Goal: Communication & Community: Participate in discussion

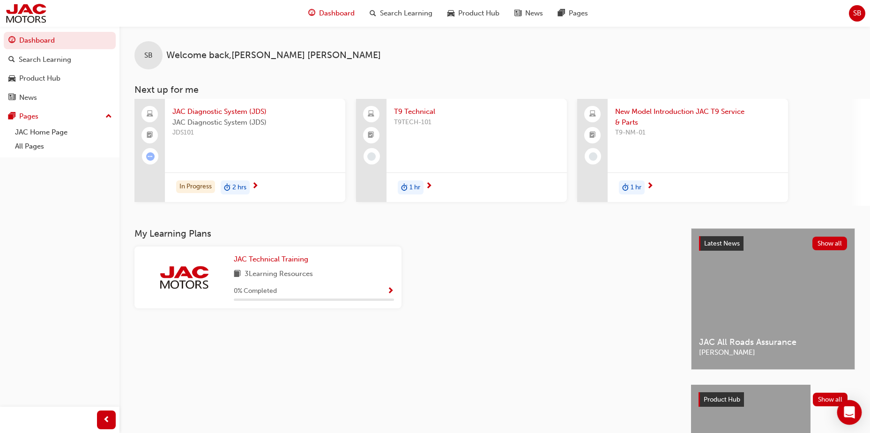
click at [848, 415] on icon "Open Intercom Messenger" at bounding box center [849, 412] width 12 height 12
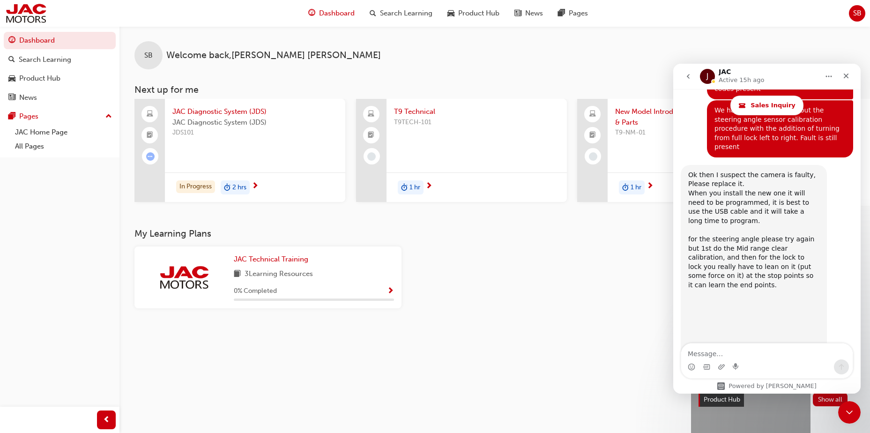
scroll to position [1557, 0]
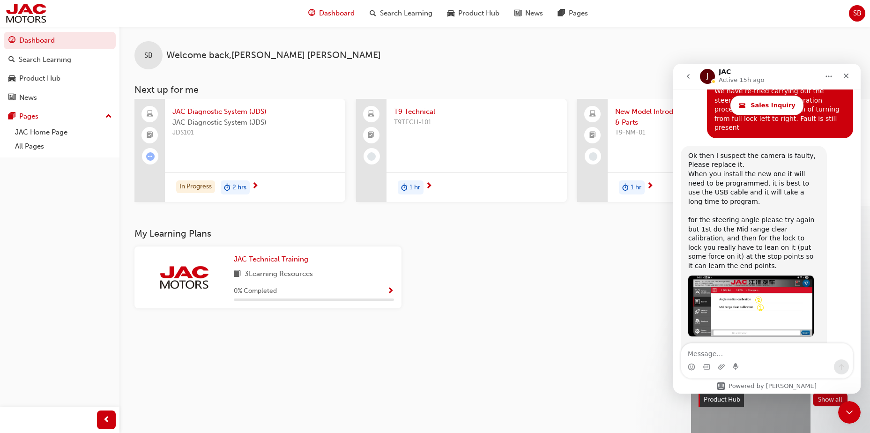
click at [691, 419] on icon "JAC says…" at bounding box center [691, 423] width 7 height 8
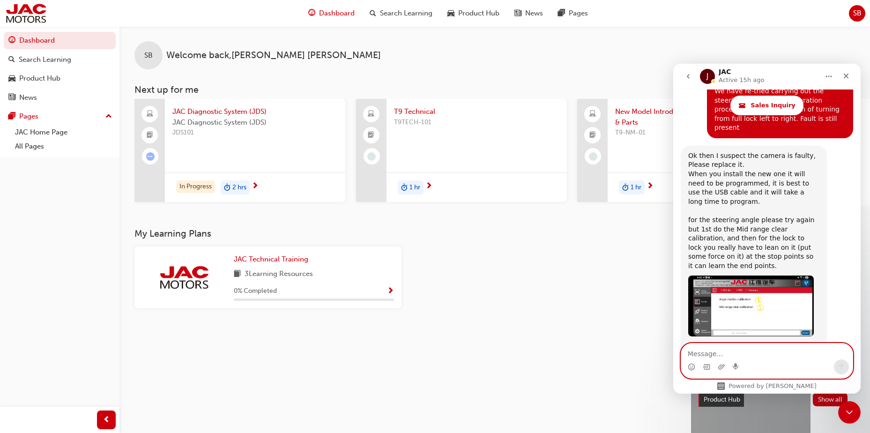
click at [713, 352] on textarea "Message…" at bounding box center [766, 351] width 171 height 16
click at [744, 351] on textarea "Current Km is" at bounding box center [766, 351] width 171 height 16
drag, startPoint x: 724, startPoint y: 355, endPoint x: 724, endPoint y: 361, distance: 6.2
click at [724, 355] on textarea "Current Km is 4467 KM" at bounding box center [766, 351] width 171 height 16
drag, startPoint x: 720, startPoint y: 355, endPoint x: 740, endPoint y: 389, distance: 39.5
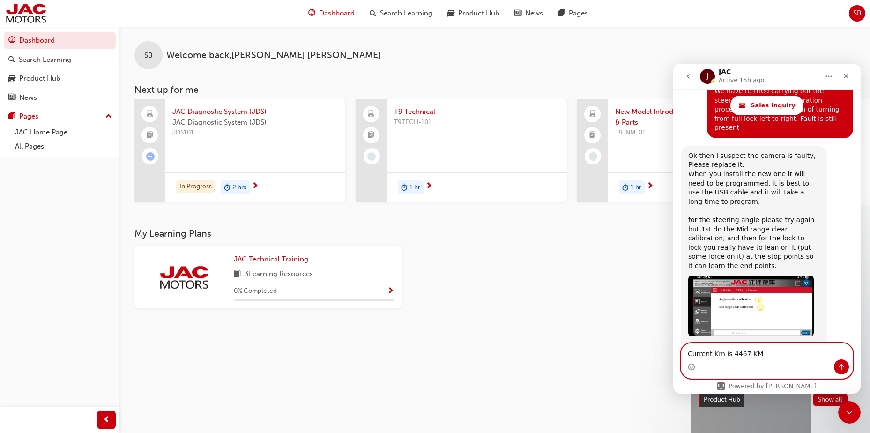
click at [721, 358] on textarea "Current Km is 4467 KM" at bounding box center [766, 351] width 171 height 16
click at [786, 352] on textarea "Current milage is 4467 KM" at bounding box center [766, 351] width 171 height 16
type textarea "Current milage is 4467 KM"
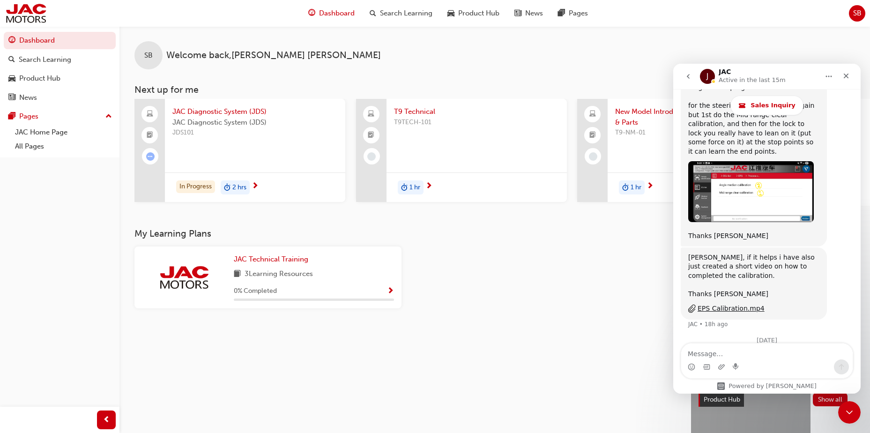
scroll to position [1685, 0]
click at [758, 356] on textarea "Message…" at bounding box center [766, 351] width 171 height 16
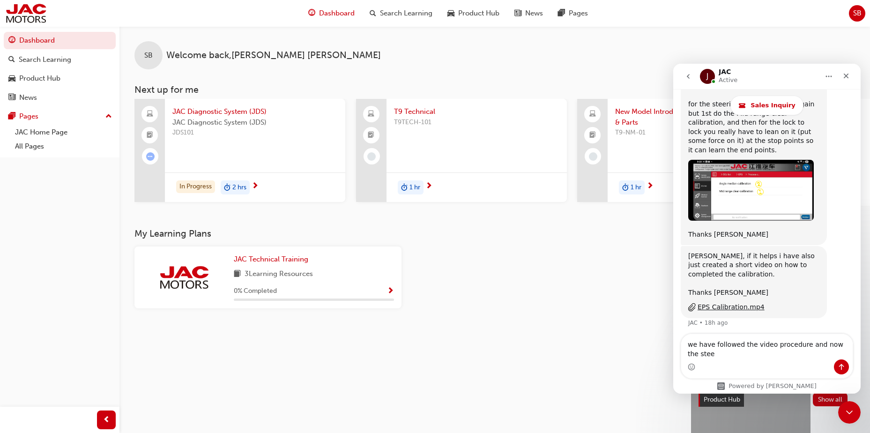
scroll to position [1695, 0]
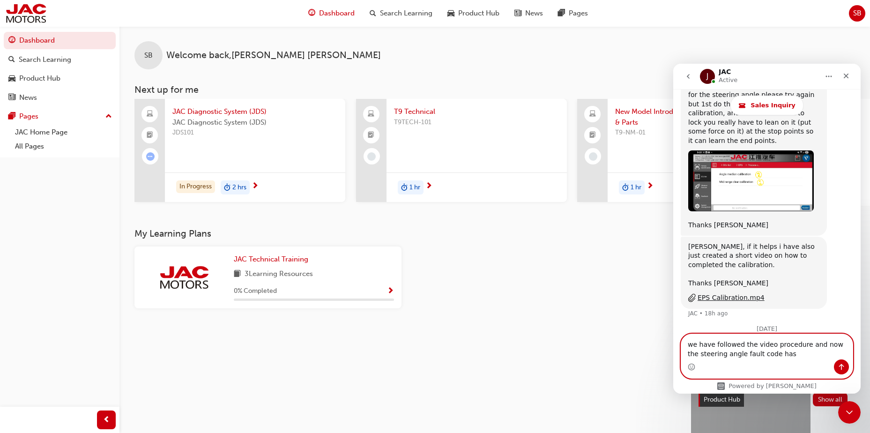
click at [777, 356] on textarea "we have followed the video procedure and now the steering angle fault code has" at bounding box center [766, 346] width 171 height 25
type textarea "we have followed the video procedure and now the steering angle fault code has …"
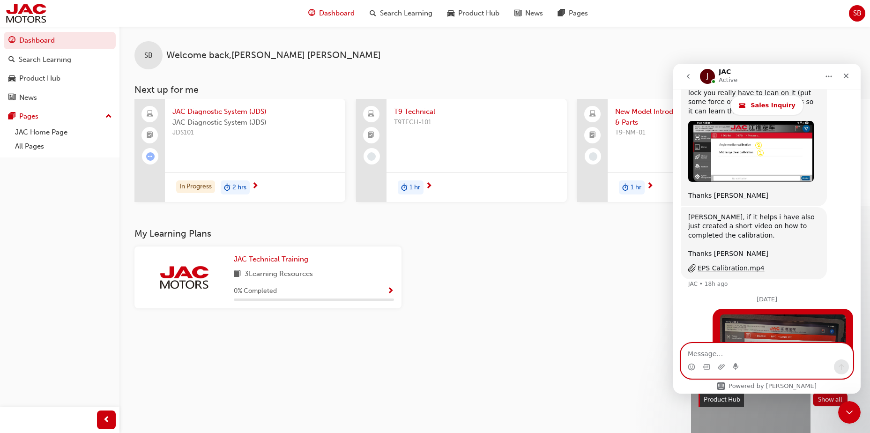
scroll to position [1725, 0]
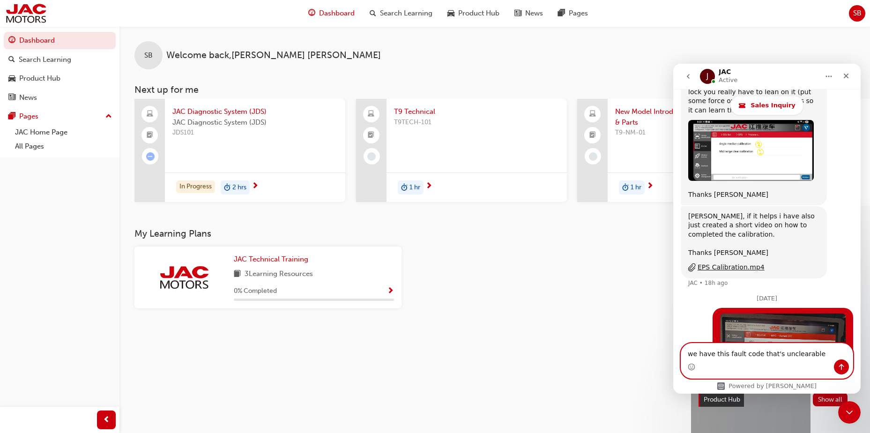
click at [806, 351] on textarea "we have this fault code that's unclearable" at bounding box center [766, 351] width 171 height 16
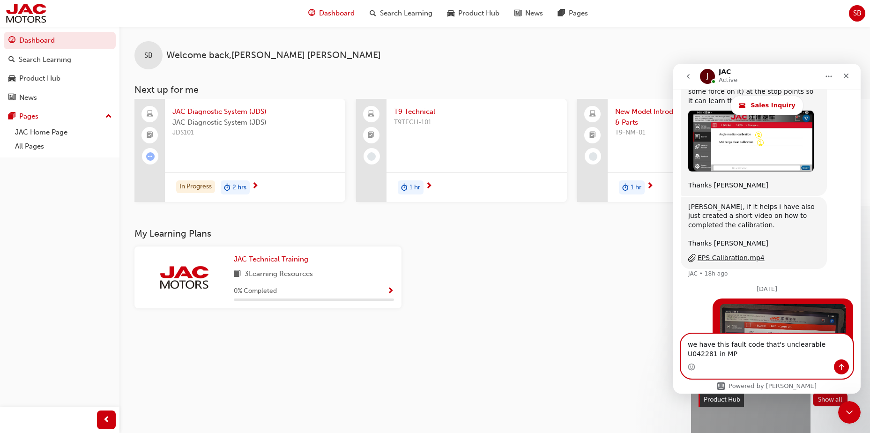
type textarea "we have this fault code that's unclearable U042281 in MPC"
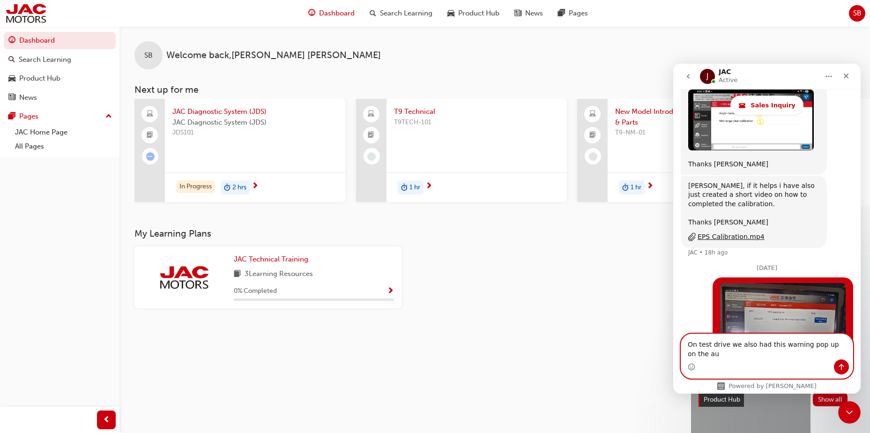
scroll to position [1765, 0]
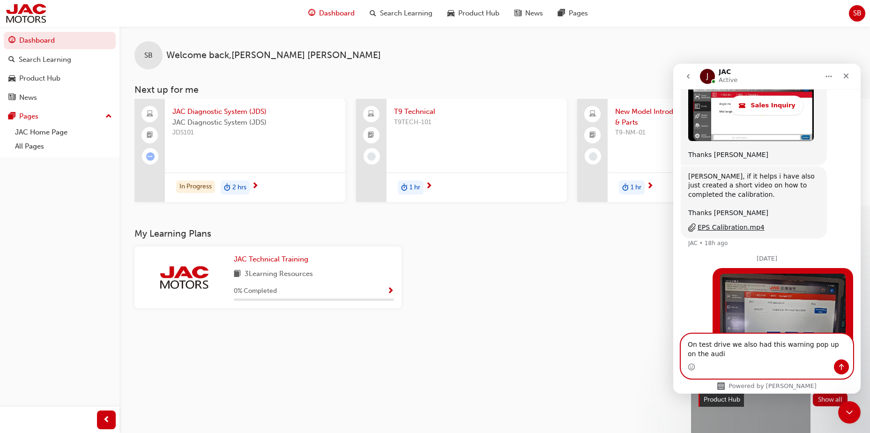
type textarea "On test drive we also had this warning pop up on the audio"
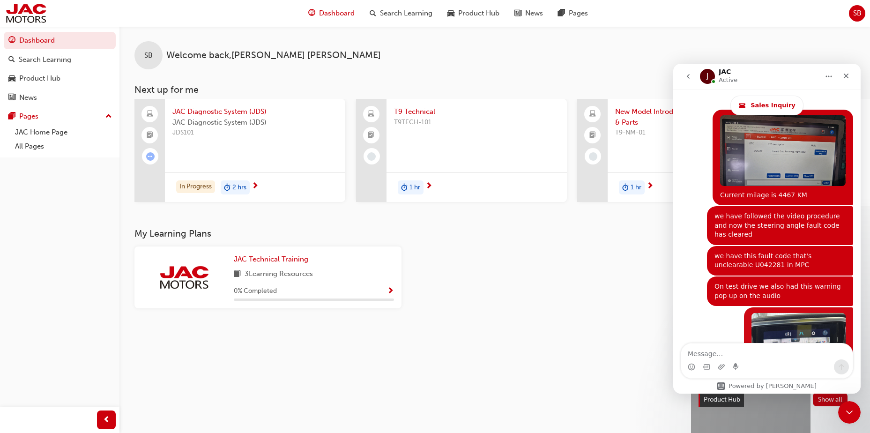
scroll to position [1924, 0]
type textarea "No trailer was attached"
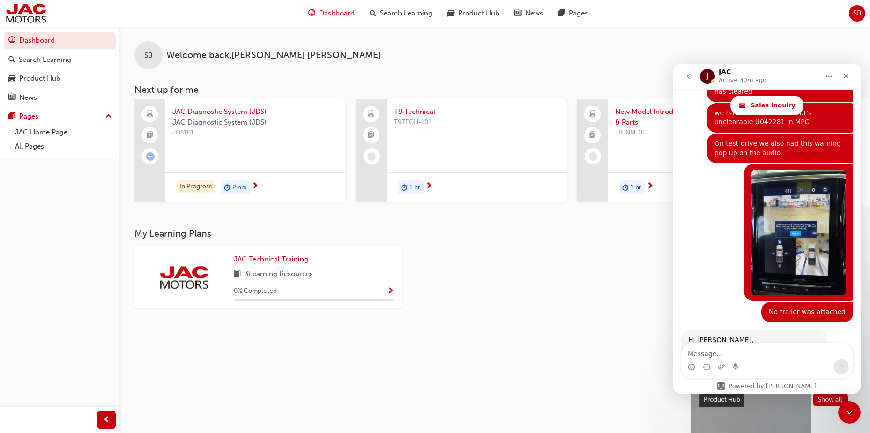
scroll to position [2056, 0]
